Goal: Transaction & Acquisition: Purchase product/service

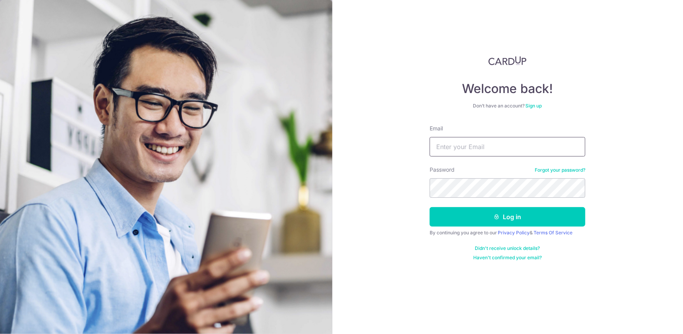
click at [445, 147] on input "Email" at bounding box center [508, 146] width 156 height 19
type input "putta122@yahoo.com"
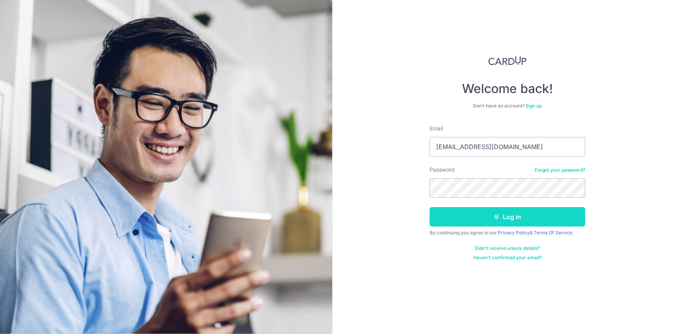
click at [480, 224] on button "Log in" at bounding box center [508, 216] width 156 height 19
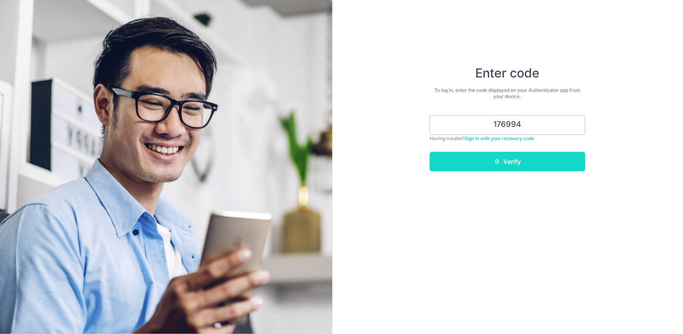
type input "176994"
click at [499, 163] on icon "submit" at bounding box center [497, 161] width 6 height 6
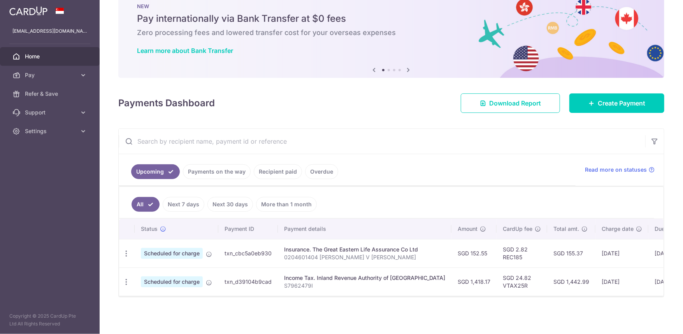
scroll to position [24, 0]
click at [275, 166] on link "Recipient paid" at bounding box center [278, 171] width 48 height 15
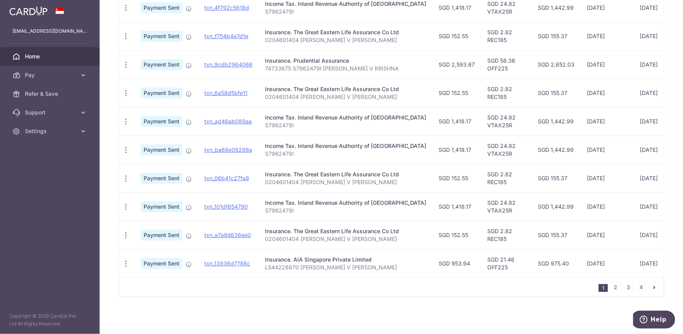
scroll to position [237, 0]
click at [611, 286] on link "2" at bounding box center [615, 286] width 9 height 9
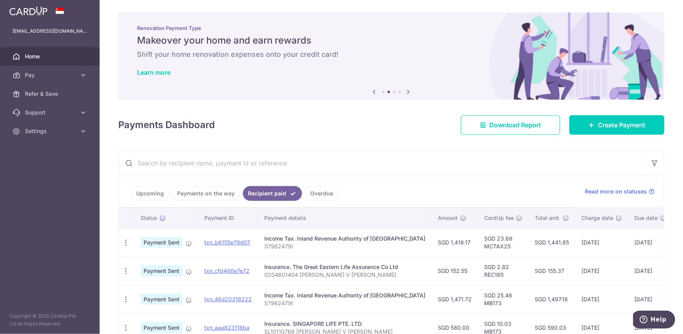
scroll to position [124, 0]
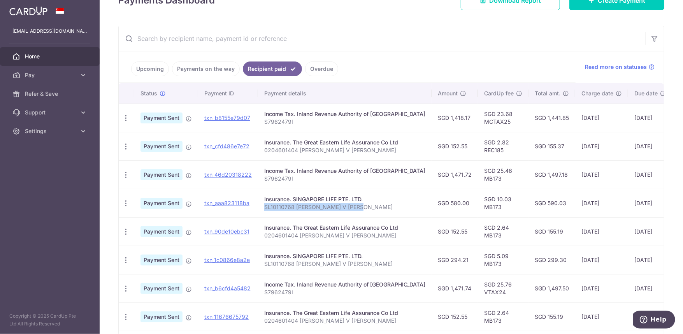
drag, startPoint x: 263, startPoint y: 205, endPoint x: 365, endPoint y: 205, distance: 101.2
click at [365, 205] on p "SL10110768 PUTTA V SATYA KRISHNA" at bounding box center [344, 207] width 161 height 8
copy p "SL10110768 PUTTA V SATYA KRISHNA"
click at [365, 205] on p "SL10110768 PUTTA V SATYA KRISHNA" at bounding box center [344, 207] width 161 height 8
click at [126, 202] on icon "button" at bounding box center [126, 203] width 8 height 8
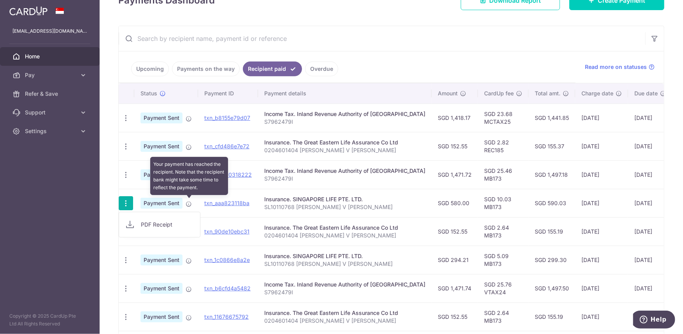
click at [191, 203] on icon at bounding box center [189, 204] width 6 height 6
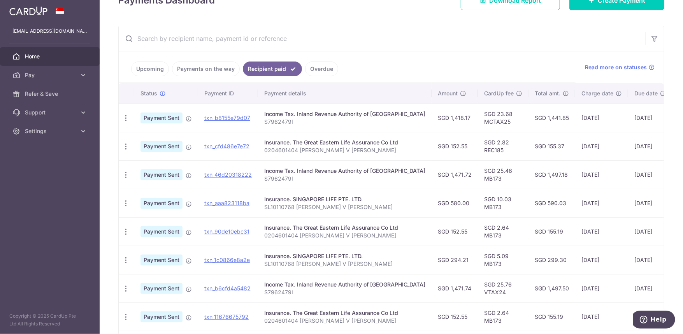
scroll to position [0, 0]
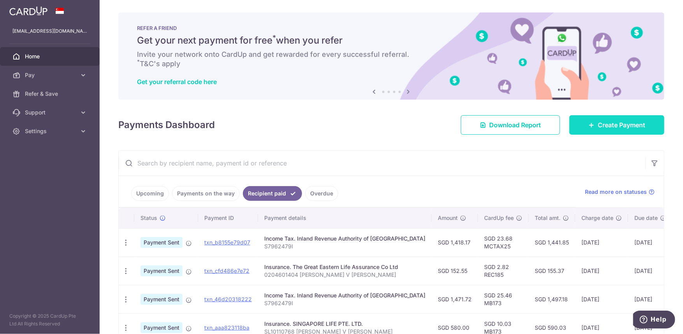
click at [591, 129] on link "Create Payment" at bounding box center [616, 124] width 95 height 19
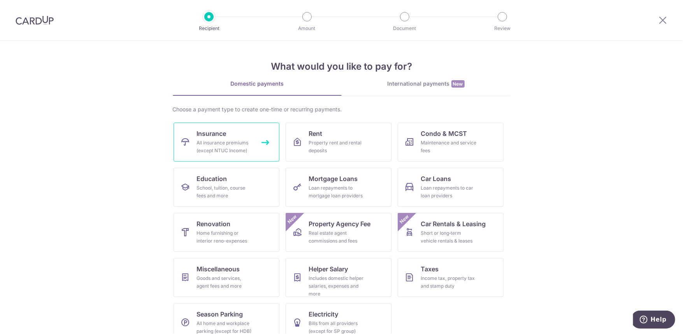
click at [216, 145] on div "All insurance premiums (except NTUC Income)" at bounding box center [225, 147] width 56 height 16
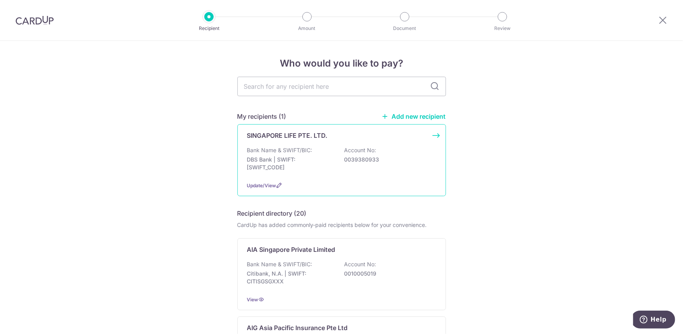
click at [435, 135] on div "SINGAPORE LIFE PTE. LTD. Bank Name & SWIFT/BIC: DBS Bank | SWIFT: [SWIFT_CODE] …" at bounding box center [341, 160] width 209 height 72
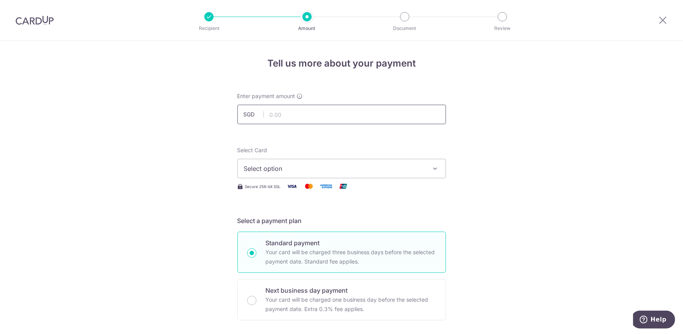
drag, startPoint x: 0, startPoint y: 0, endPoint x: 298, endPoint y: 117, distance: 320.1
click at [298, 117] on input "text" at bounding box center [341, 114] width 209 height 19
drag, startPoint x: 664, startPoint y: 23, endPoint x: 362, endPoint y: 26, distance: 301.5
click at [664, 23] on icon at bounding box center [662, 20] width 9 height 10
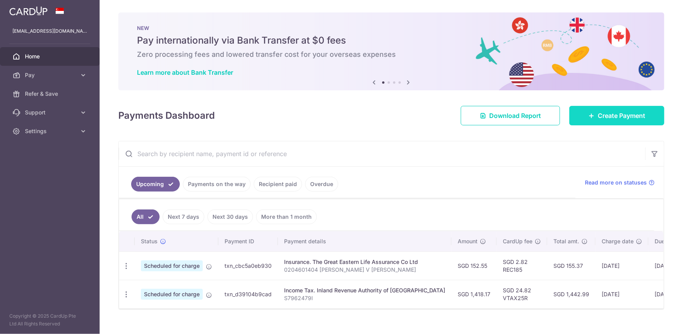
click at [580, 112] on link "Create Payment" at bounding box center [616, 115] width 95 height 19
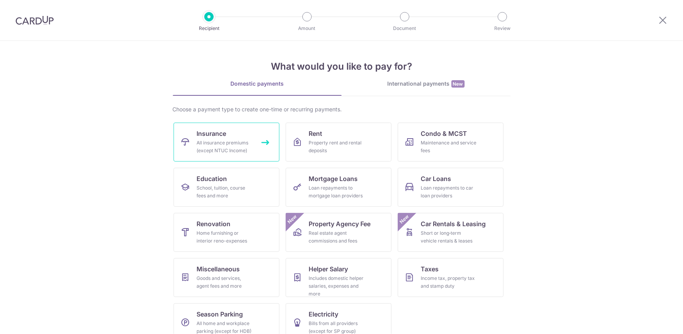
click at [218, 146] on div "All insurance premiums (except NTUC Income)" at bounding box center [225, 147] width 56 height 16
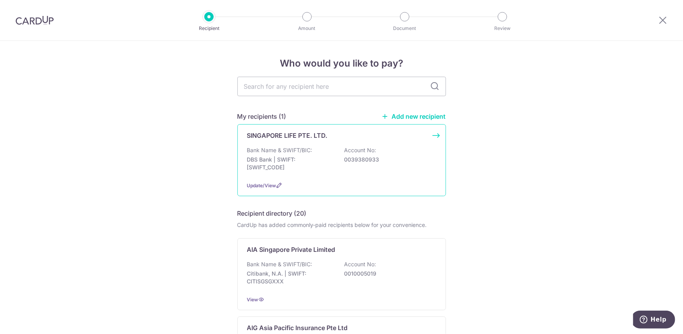
click at [435, 134] on div "SINGAPORE LIFE PTE. LTD. Bank Name & SWIFT/BIC: DBS Bank | SWIFT: DBSSSGSGXXX A…" at bounding box center [341, 160] width 209 height 72
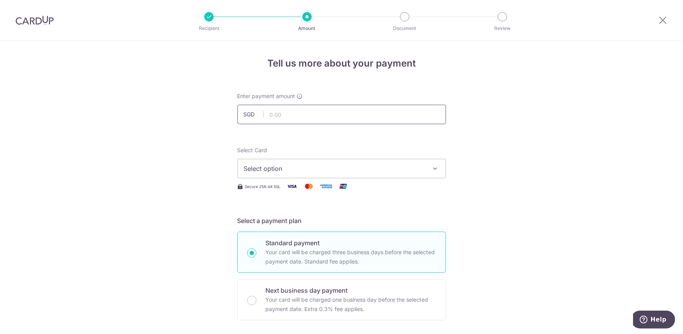
click at [282, 120] on input "text" at bounding box center [341, 114] width 209 height 19
type input "874.21"
click at [291, 170] on span "Select option" at bounding box center [334, 168] width 181 height 9
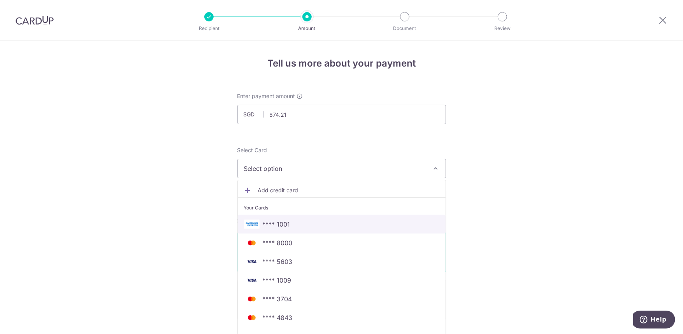
scroll to position [83, 0]
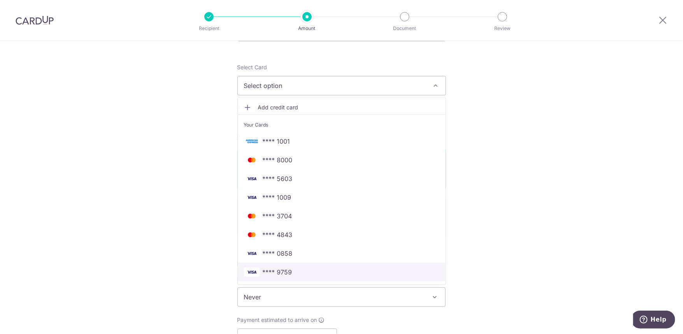
click at [278, 274] on span "**** 9759" at bounding box center [278, 271] width 30 height 9
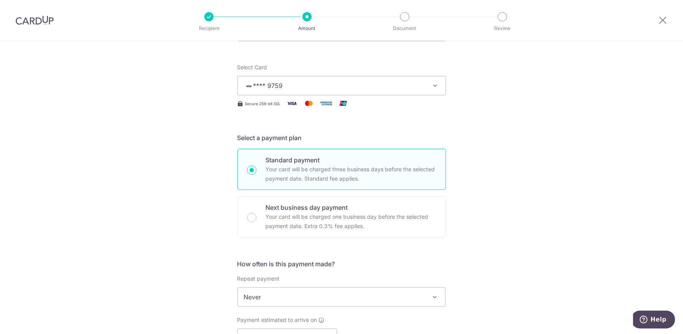
click at [156, 210] on div "Tell us more about your payment Enter payment amount SGD 874.21 874.21 Select C…" at bounding box center [341, 310] width 683 height 704
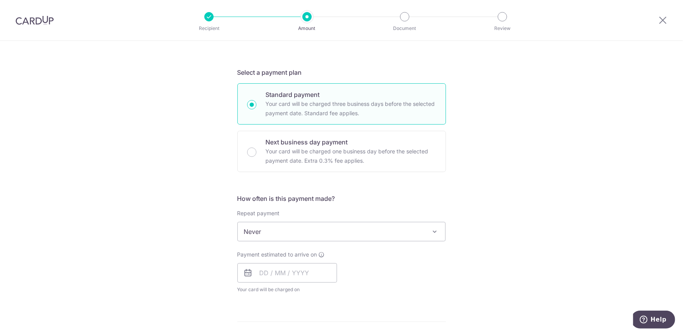
scroll to position [166, 0]
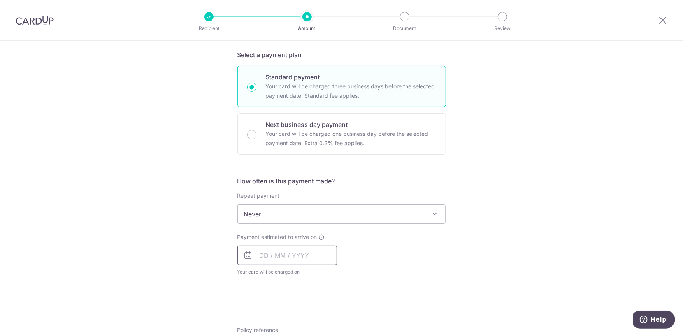
click at [258, 259] on input "text" at bounding box center [287, 254] width 100 height 19
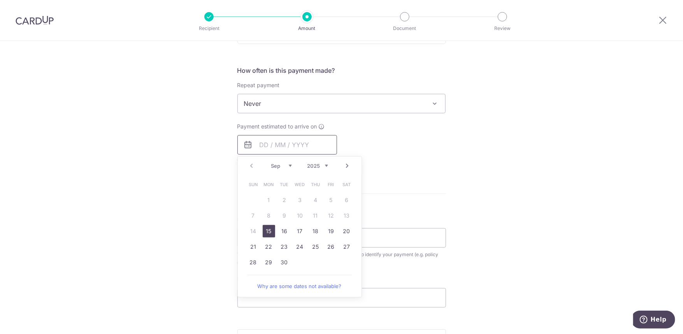
scroll to position [290, 0]
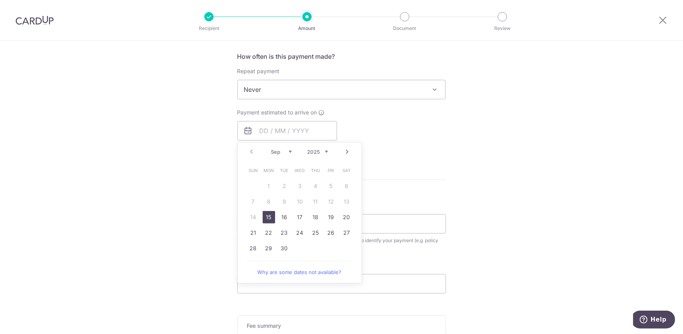
drag, startPoint x: 266, startPoint y: 219, endPoint x: 168, endPoint y: 209, distance: 99.3
click at [266, 219] on link "15" at bounding box center [269, 217] width 12 height 12
type input "[DATE]"
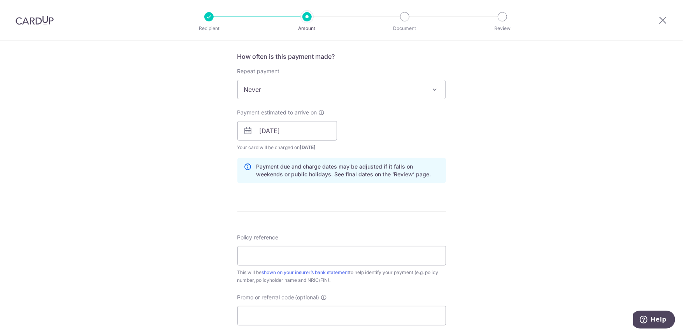
click at [168, 209] on div "Tell us more about your payment Enter payment amount SGD 874.21 874.21 Select C…" at bounding box center [341, 119] width 683 height 736
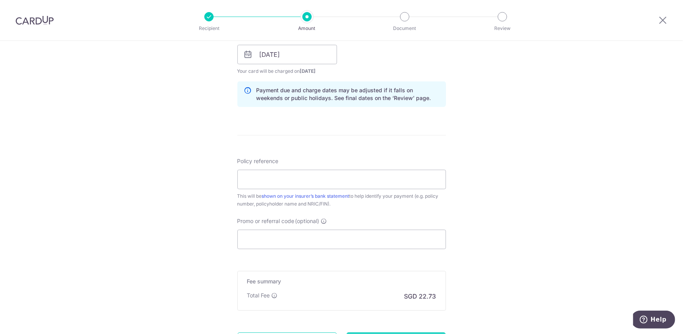
scroll to position [373, 0]
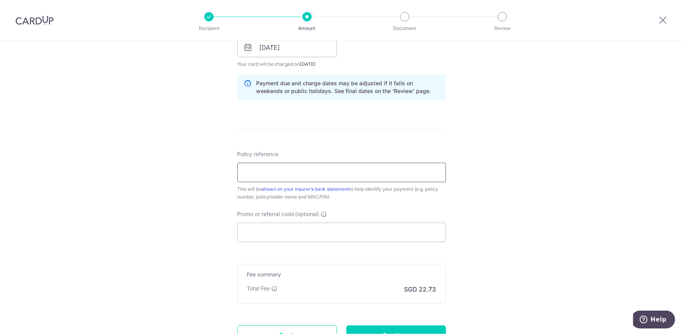
click at [259, 179] on input "Policy reference" at bounding box center [341, 172] width 209 height 19
paste input "SL10110768 [PERSON_NAME] V [PERSON_NAME]"
type input "SL10110768 [PERSON_NAME] V [PERSON_NAME]"
click at [159, 179] on div "Tell us more about your payment Enter payment amount SGD 874.21 874.21 Select C…" at bounding box center [341, 35] width 683 height 736
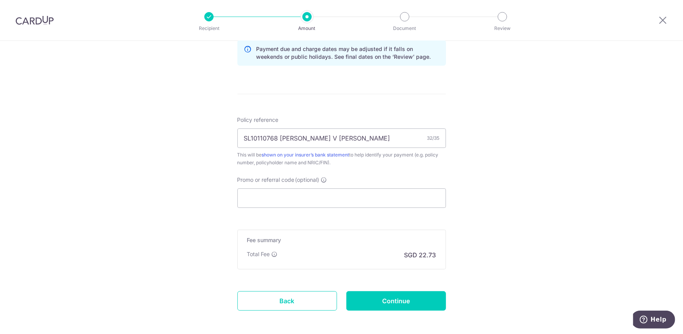
scroll to position [442, 0]
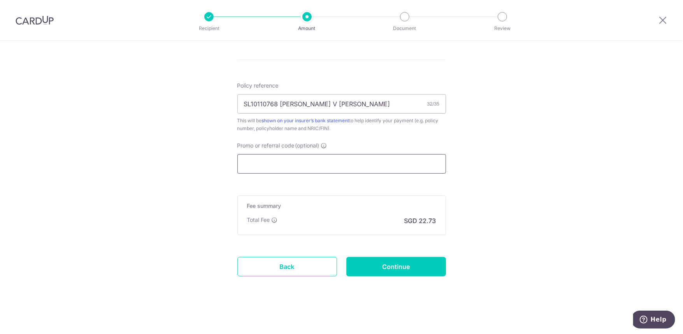
click at [262, 158] on input "Promo or referral code (optional)" at bounding box center [341, 163] width 209 height 19
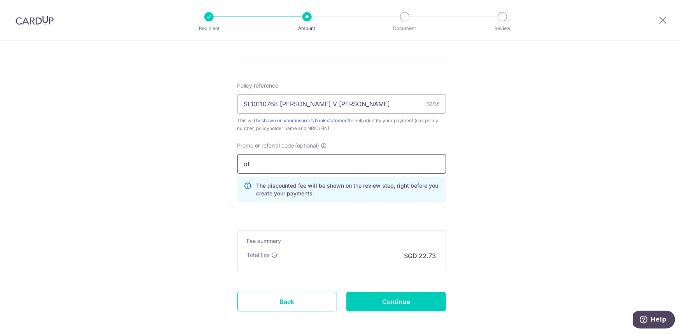
type input "o"
type input "OFF225"
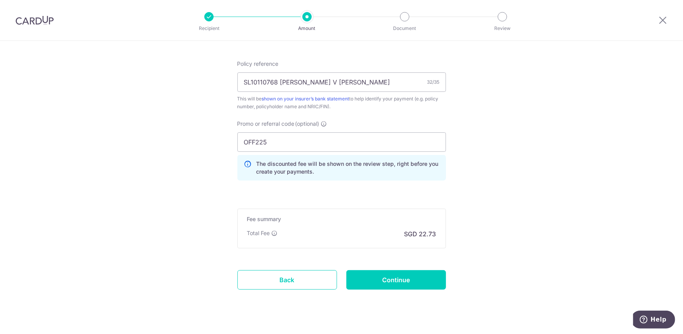
scroll to position [477, 0]
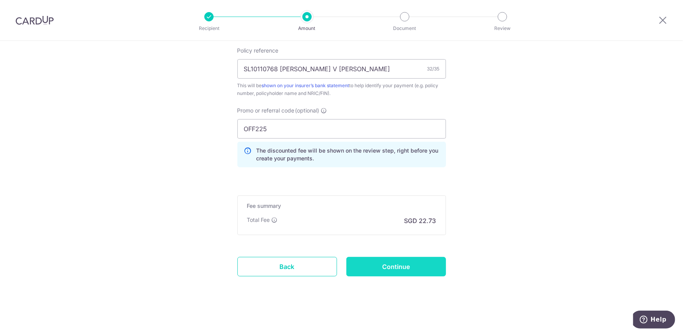
click at [388, 264] on input "Continue" at bounding box center [396, 266] width 100 height 19
type input "Create Schedule"
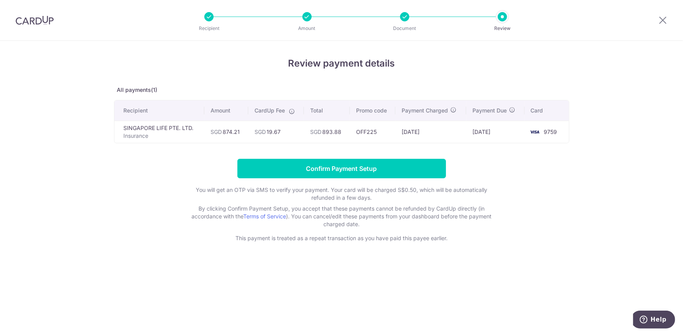
click at [156, 165] on form "Confirm Payment Setup You will get an OTP via SMS to verify your payment. Your …" at bounding box center [341, 200] width 455 height 83
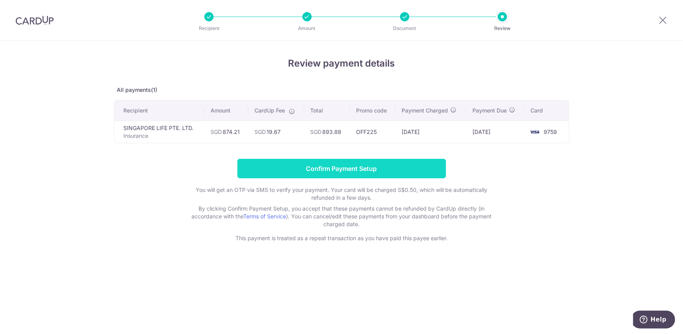
click at [345, 166] on input "Confirm Payment Setup" at bounding box center [341, 168] width 209 height 19
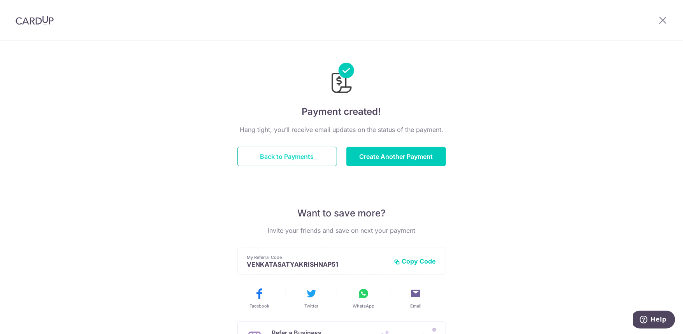
click at [273, 153] on button "Back to Payments" at bounding box center [287, 156] width 100 height 19
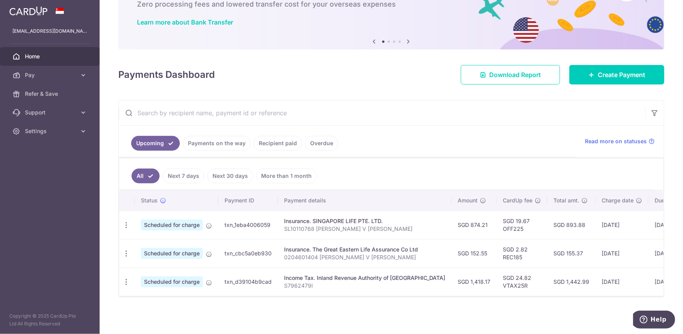
scroll to position [53, 0]
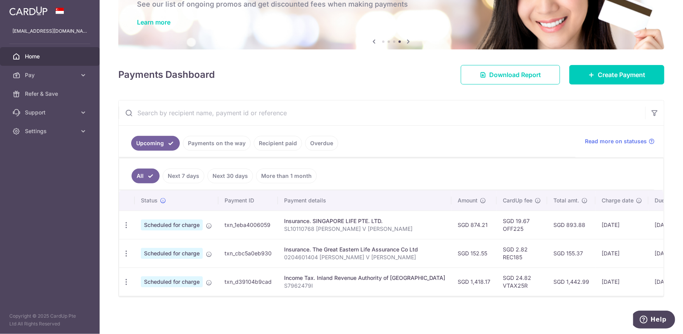
click at [289, 177] on link "More than 1 month" at bounding box center [286, 175] width 61 height 15
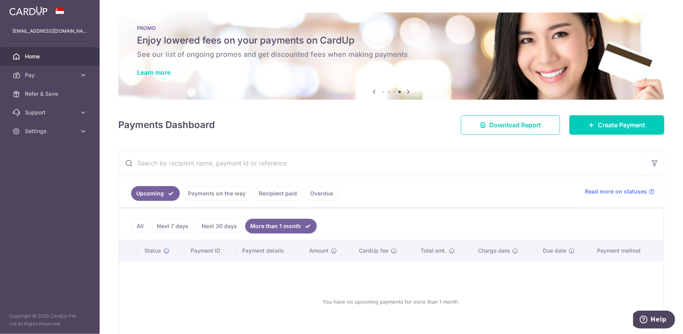
click at [136, 229] on link "All" at bounding box center [139, 226] width 17 height 15
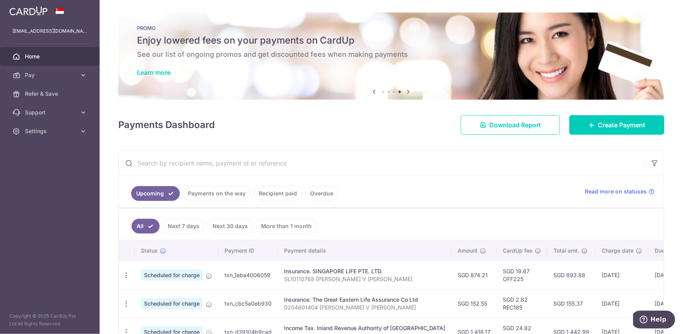
scroll to position [53, 0]
